Goal: Task Accomplishment & Management: Manage account settings

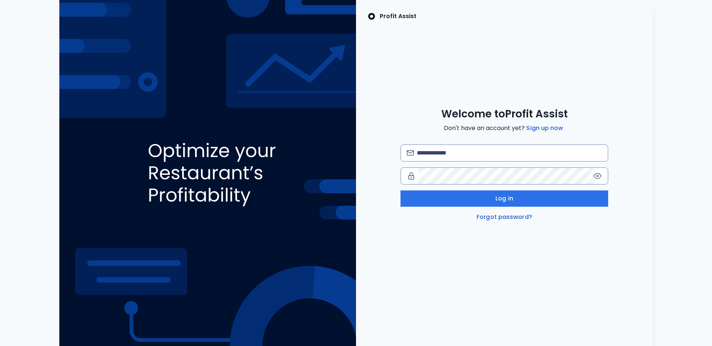
click at [463, 161] on div "Log in Forgot password?" at bounding box center [504, 183] width 208 height 77
click at [468, 154] on input "email" at bounding box center [509, 153] width 185 height 16
click at [0, 346] on com-1password-button at bounding box center [0, 346] width 0 height 0
type input "**********"
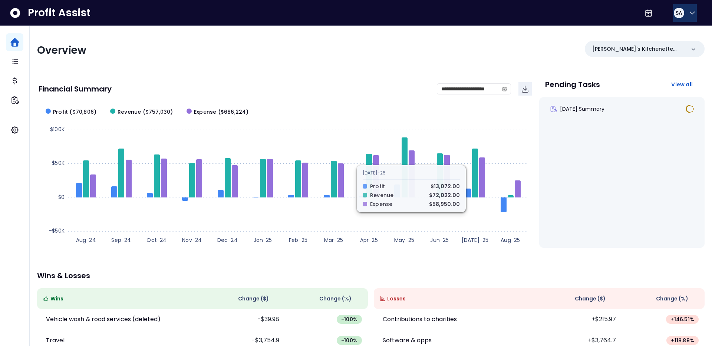
click at [690, 13] on icon "button" at bounding box center [692, 13] width 4 height 2
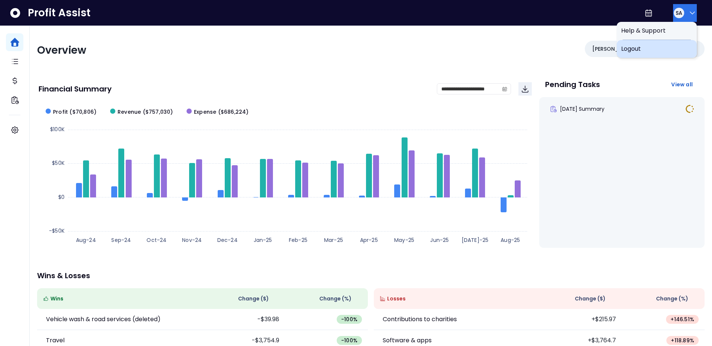
click at [647, 47] on span "Logout" at bounding box center [656, 48] width 71 height 9
